Goal: Task Accomplishment & Management: Use online tool/utility

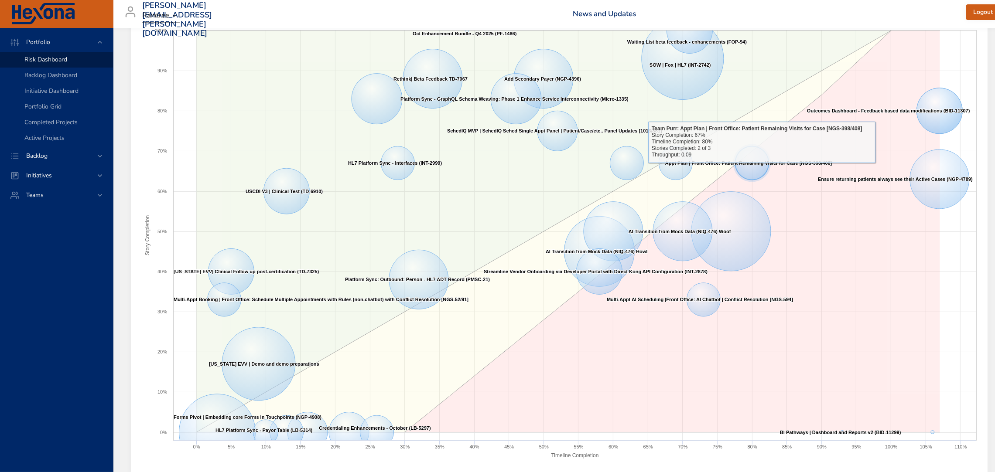
scroll to position [17, 0]
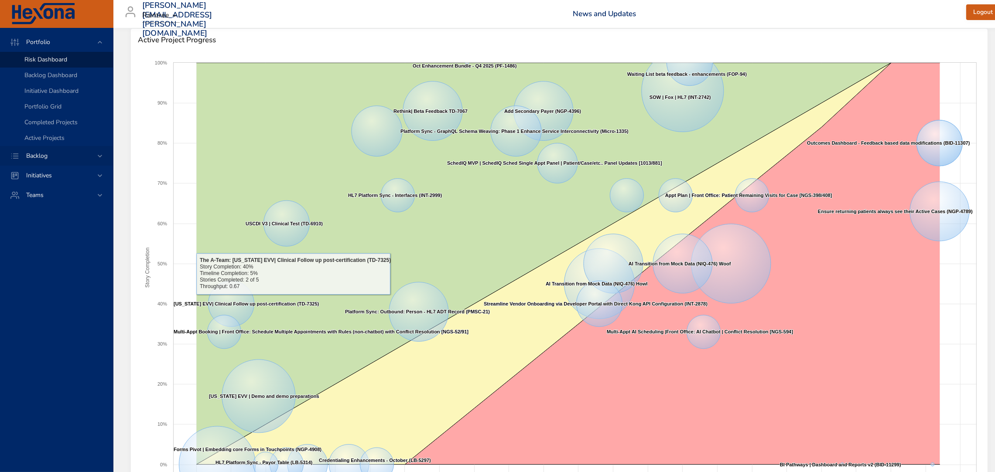
click at [55, 154] on div "Backlog" at bounding box center [57, 155] width 76 height 9
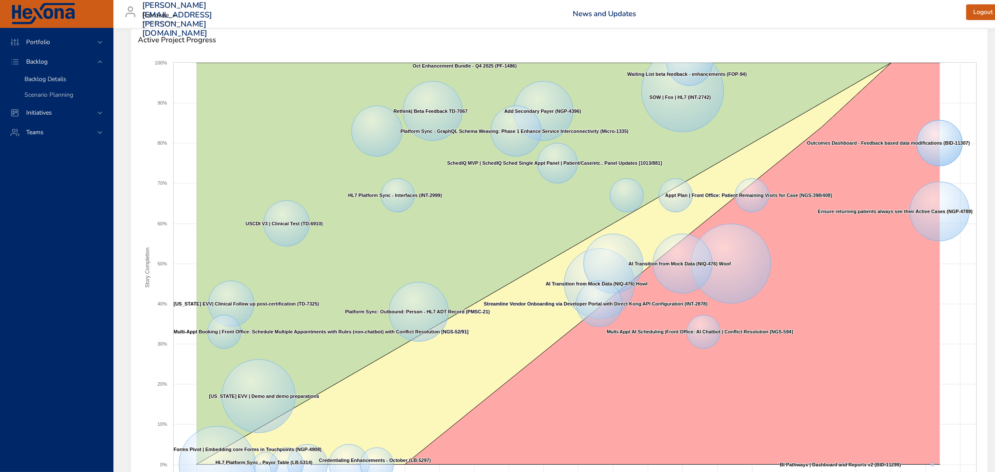
click at [49, 77] on span "Backlog Details" at bounding box center [45, 79] width 42 height 8
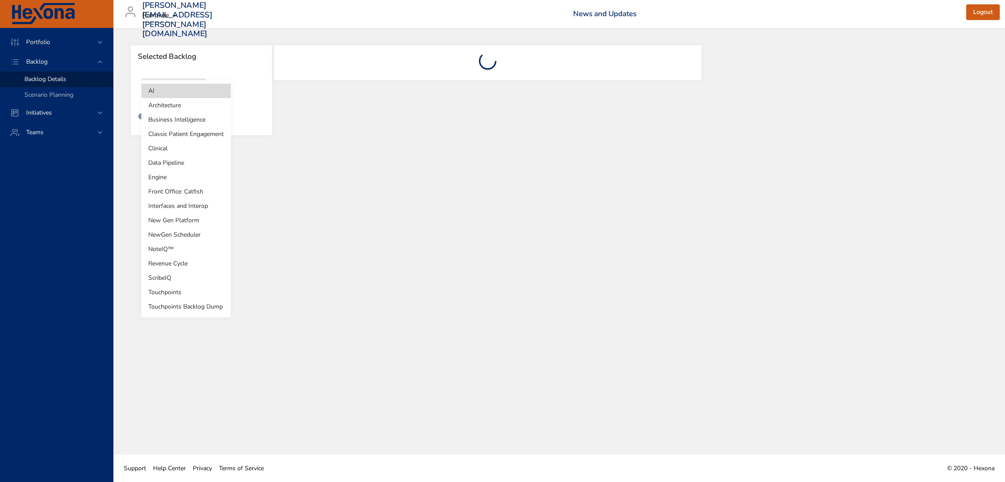
click at [195, 93] on body "Portfolio Backlog Backlog Details Scenario Planning Initiatives Teams [PERSON_N…" at bounding box center [502, 241] width 1005 height 482
click at [198, 233] on li "NewGen Scheduler" at bounding box center [185, 235] width 89 height 14
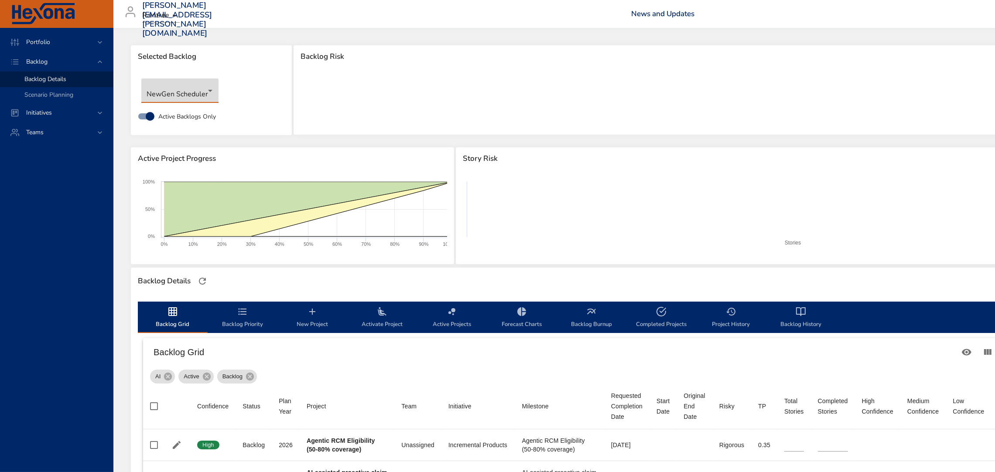
type input "*"
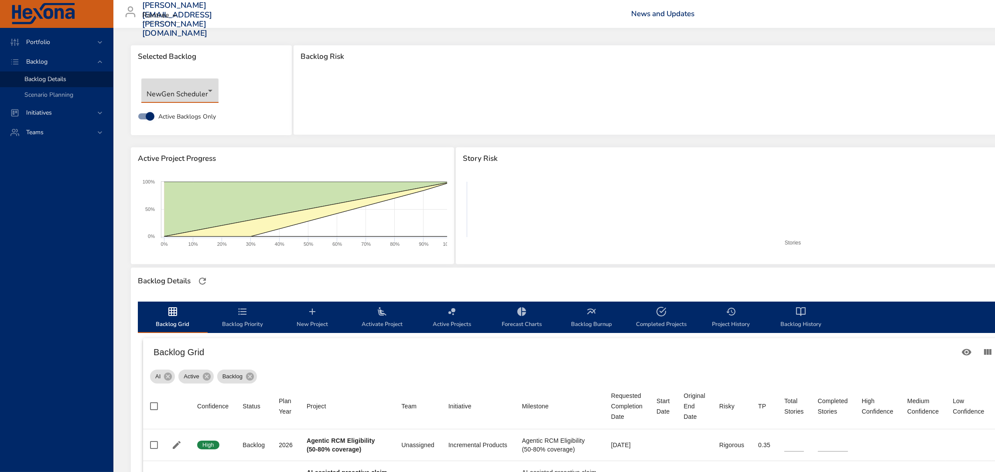
type input "*"
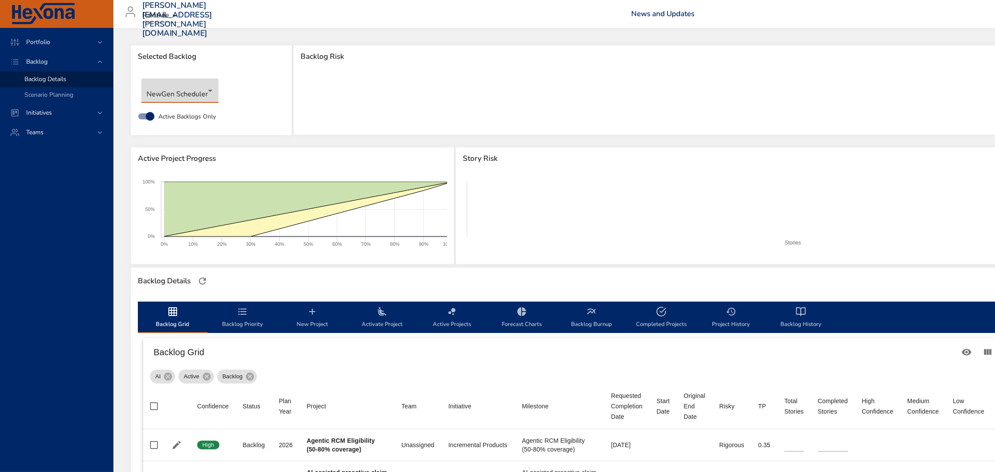
type input "*"
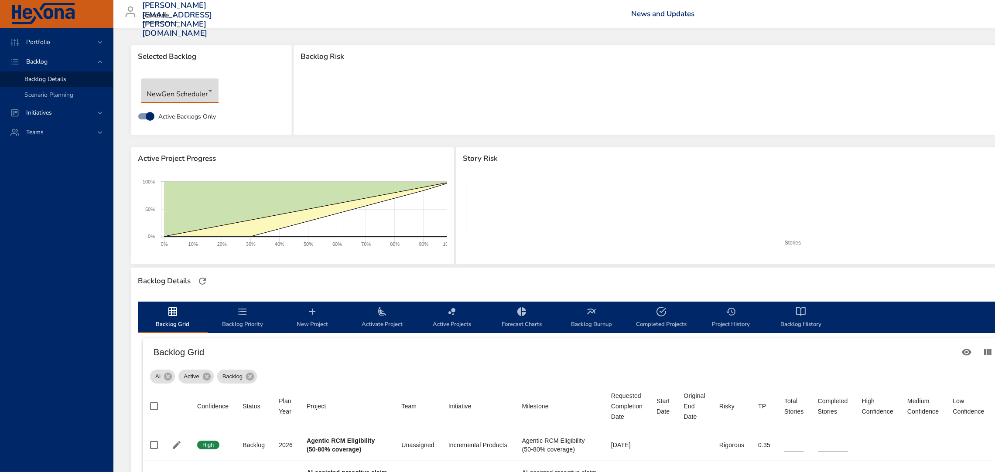
type input "*"
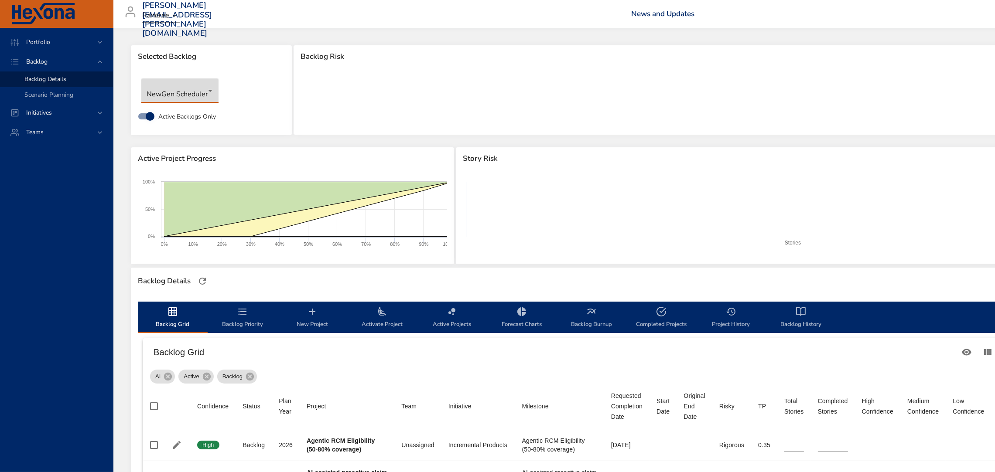
type input "*"
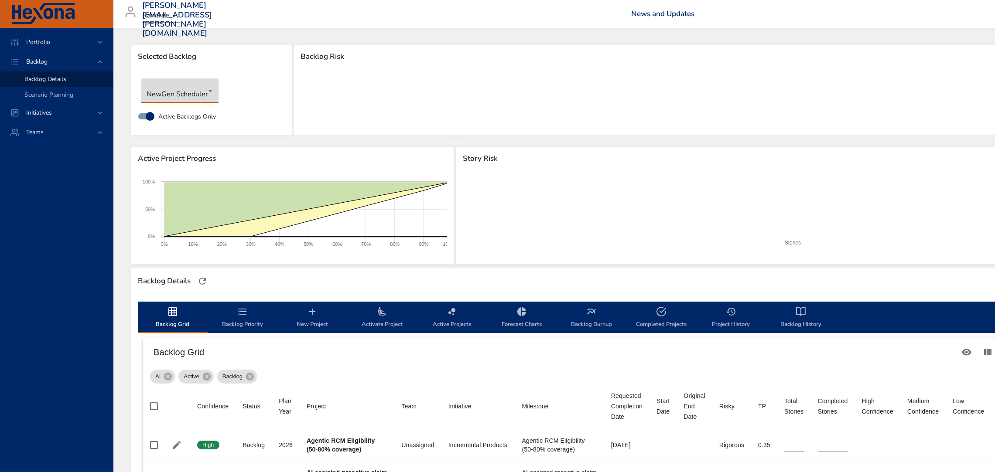
type input "*"
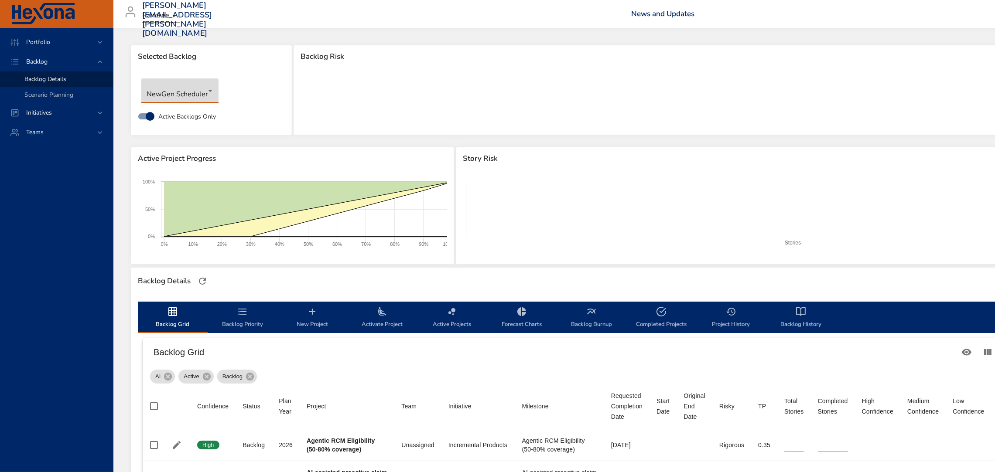
type input "*"
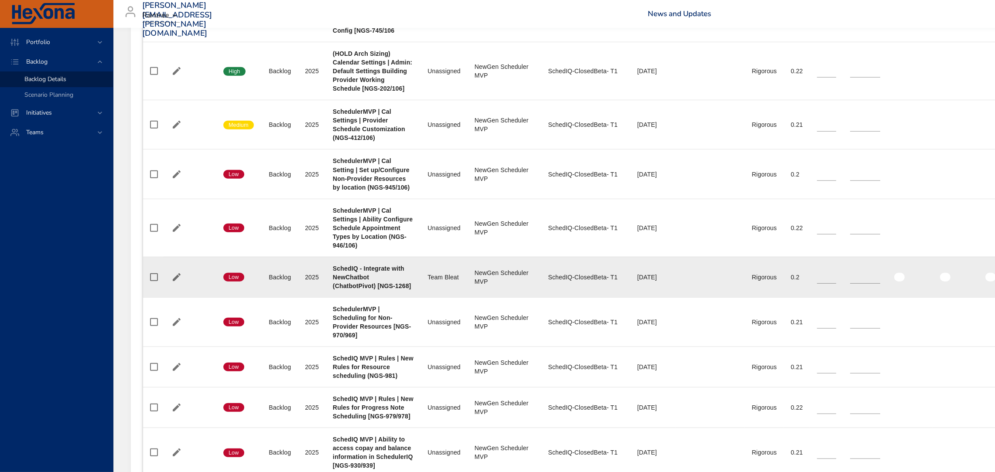
scroll to position [848, 0]
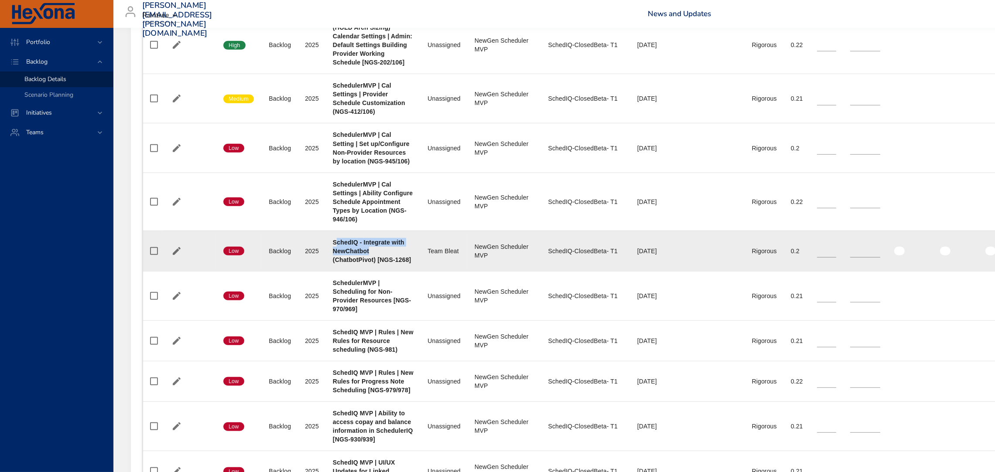
drag, startPoint x: 335, startPoint y: 243, endPoint x: 370, endPoint y: 252, distance: 35.9
click at [370, 252] on div "SchedIQ - Integrate with NewChatbot (ChatbotPivot) [NGS-1268]" at bounding box center [373, 251] width 81 height 26
click at [389, 253] on div "SchedIQ - Integrate with NewChatbot (ChatbotPivot) [NGS-1268]" at bounding box center [373, 251] width 81 height 26
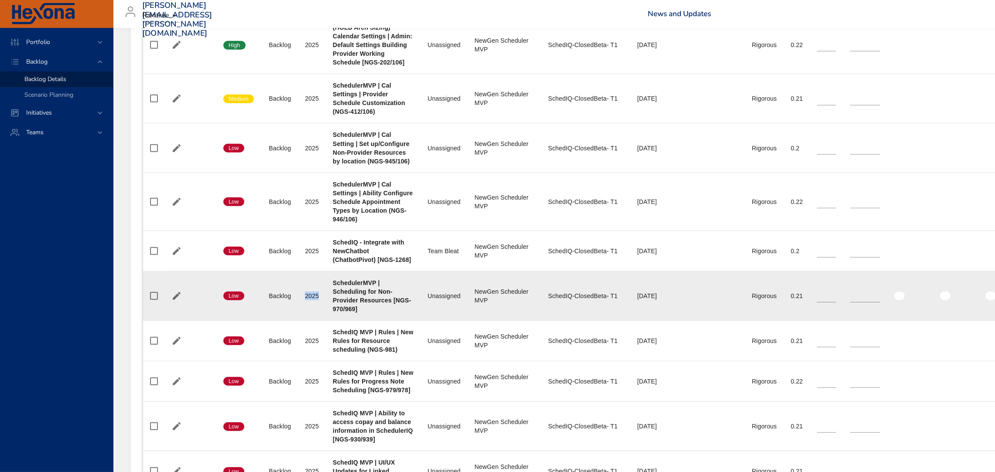
drag, startPoint x: 307, startPoint y: 298, endPoint x: 320, endPoint y: 304, distance: 14.7
click at [320, 304] on td "Plan Year [DATE]" at bounding box center [312, 295] width 28 height 49
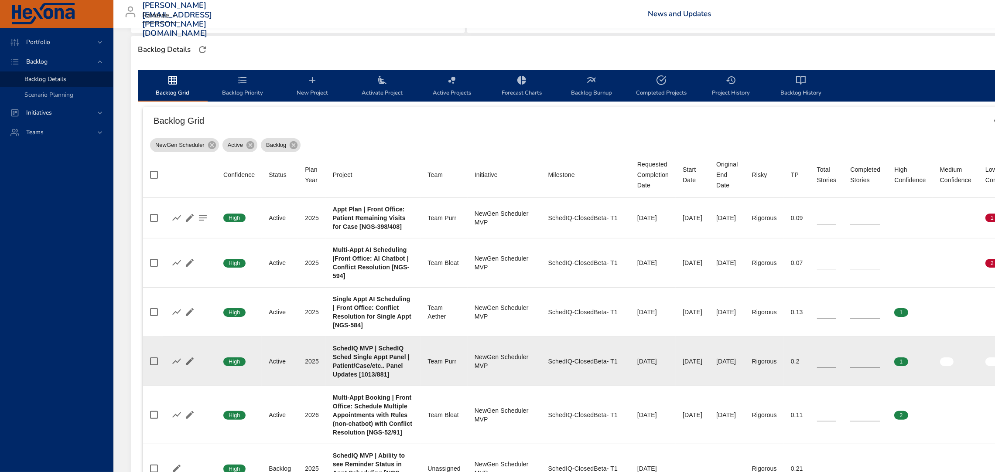
scroll to position [231, 0]
